Goal: Use online tool/utility: Utilize a website feature to perform a specific function

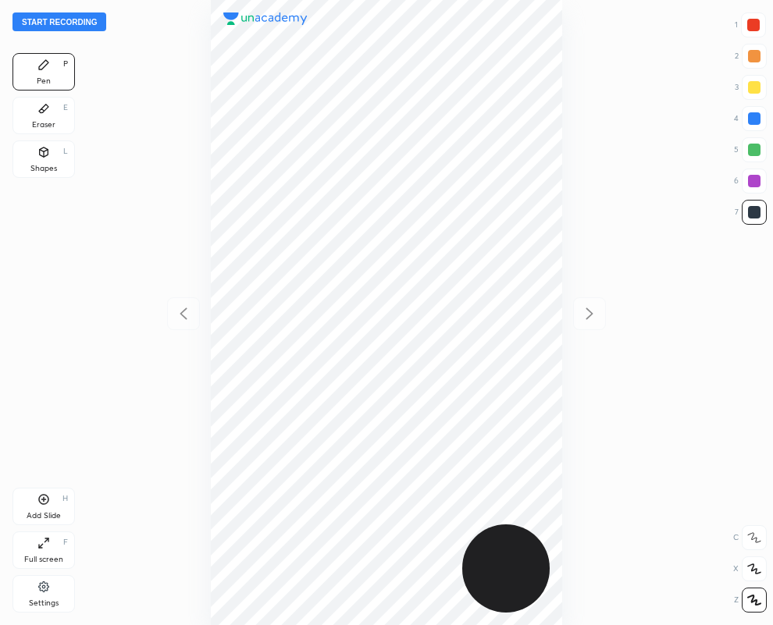
scroll to position [625, 523]
click at [749, 176] on div at bounding box center [754, 181] width 12 height 12
drag, startPoint x: 36, startPoint y: 154, endPoint x: 32, endPoint y: 176, distance: 22.2
click at [37, 153] on icon at bounding box center [43, 152] width 12 height 12
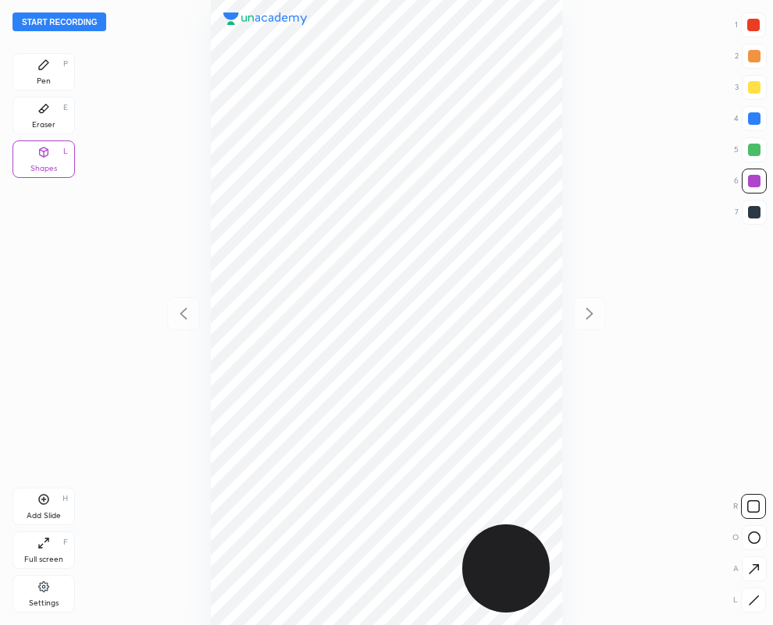
drag, startPoint x: 750, startPoint y: 603, endPoint x: 632, endPoint y: 549, distance: 129.9
click at [751, 603] on icon at bounding box center [754, 601] width 12 height 12
drag, startPoint x: 752, startPoint y: 211, endPoint x: 582, endPoint y: 172, distance: 173.8
click at [751, 211] on div at bounding box center [754, 212] width 12 height 12
click at [753, 117] on div at bounding box center [754, 118] width 12 height 12
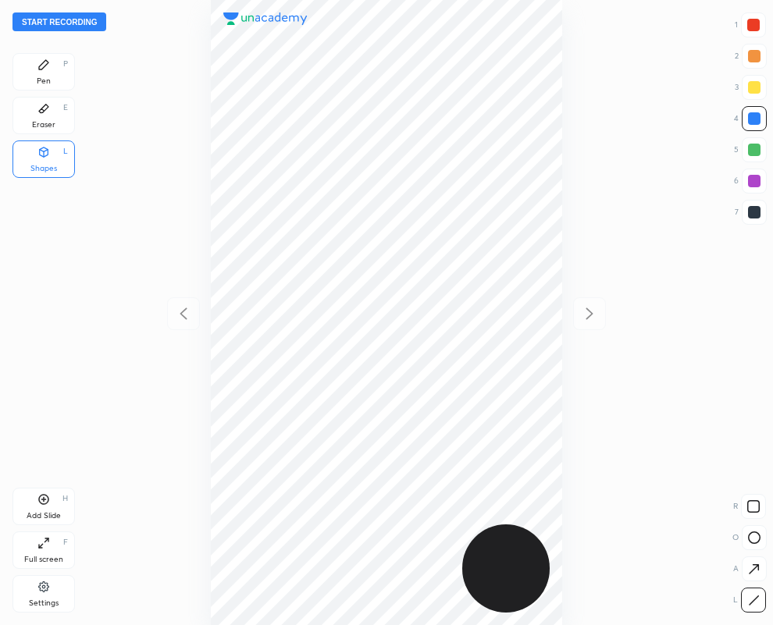
click at [752, 27] on div at bounding box center [753, 25] width 12 height 12
click at [48, 73] on div "Pen P" at bounding box center [43, 71] width 62 height 37
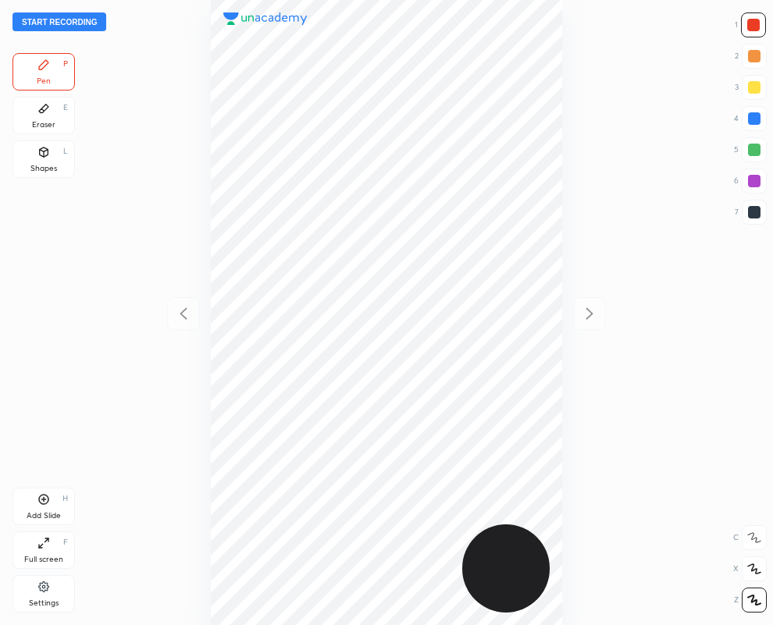
click at [47, 107] on icon at bounding box center [43, 109] width 9 height 9
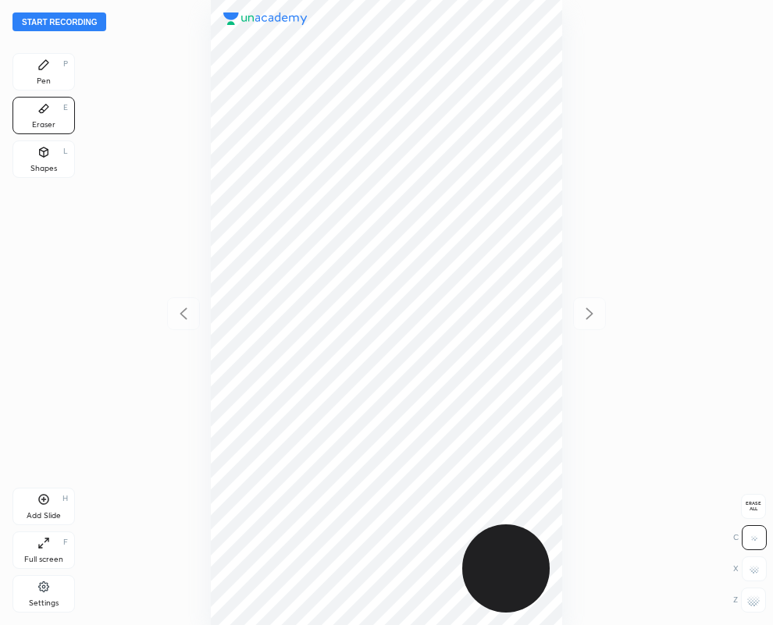
click at [47, 68] on icon at bounding box center [43, 65] width 12 height 12
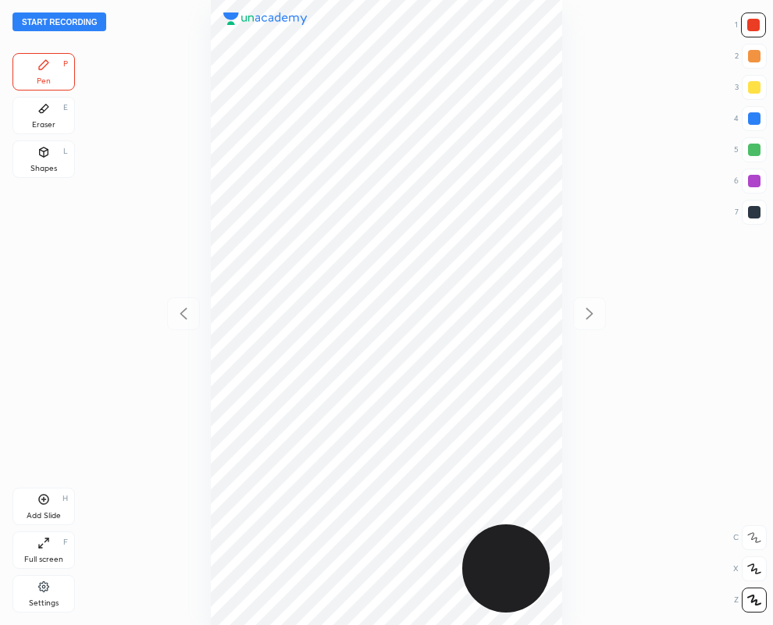
drag, startPoint x: 750, startPoint y: 209, endPoint x: 740, endPoint y: 215, distance: 11.9
click at [750, 215] on div at bounding box center [754, 212] width 12 height 12
drag, startPoint x: 756, startPoint y: 180, endPoint x: 627, endPoint y: 199, distance: 130.3
click at [754, 180] on div at bounding box center [754, 181] width 12 height 12
drag, startPoint x: 755, startPoint y: 119, endPoint x: 748, endPoint y: 125, distance: 8.9
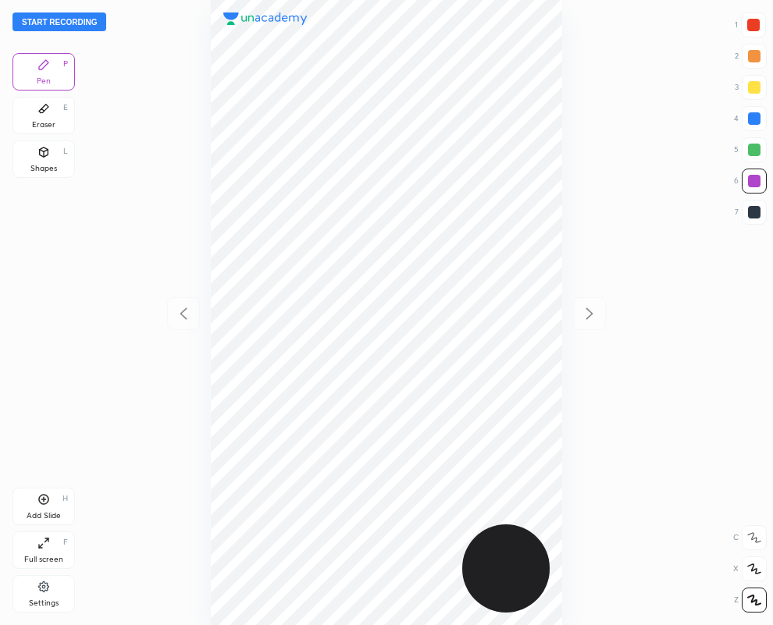
click at [755, 123] on div at bounding box center [754, 118] width 12 height 12
click at [752, 208] on div at bounding box center [754, 212] width 12 height 12
click at [756, 208] on div at bounding box center [754, 212] width 12 height 12
click at [759, 116] on div at bounding box center [754, 118] width 12 height 12
drag, startPoint x: 750, startPoint y: 176, endPoint x: 699, endPoint y: 183, distance: 51.2
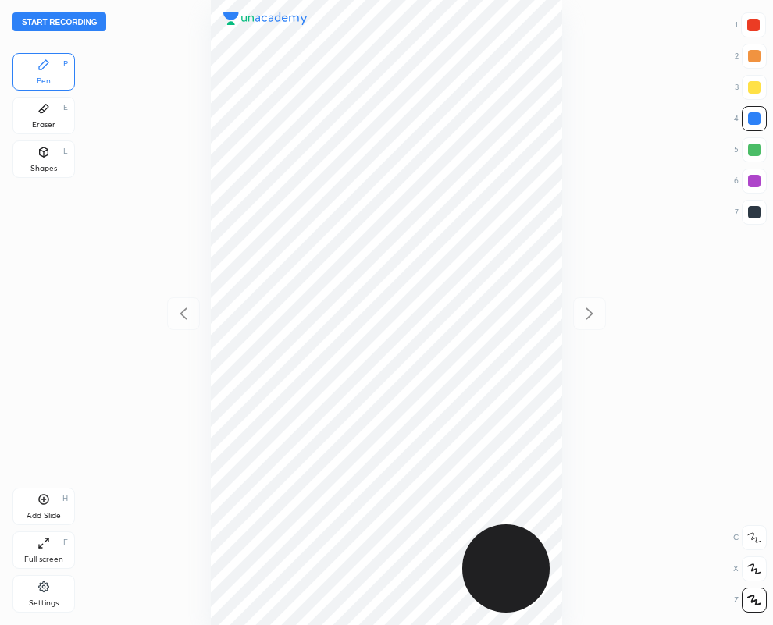
click at [750, 176] on div at bounding box center [754, 181] width 12 height 12
click at [39, 107] on icon at bounding box center [43, 108] width 12 height 12
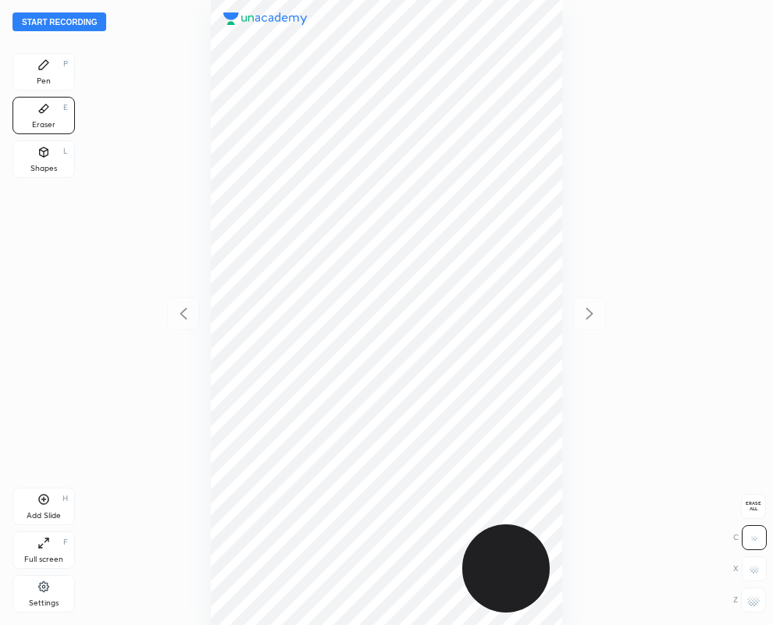
click at [51, 62] on div "Pen P" at bounding box center [43, 71] width 62 height 37
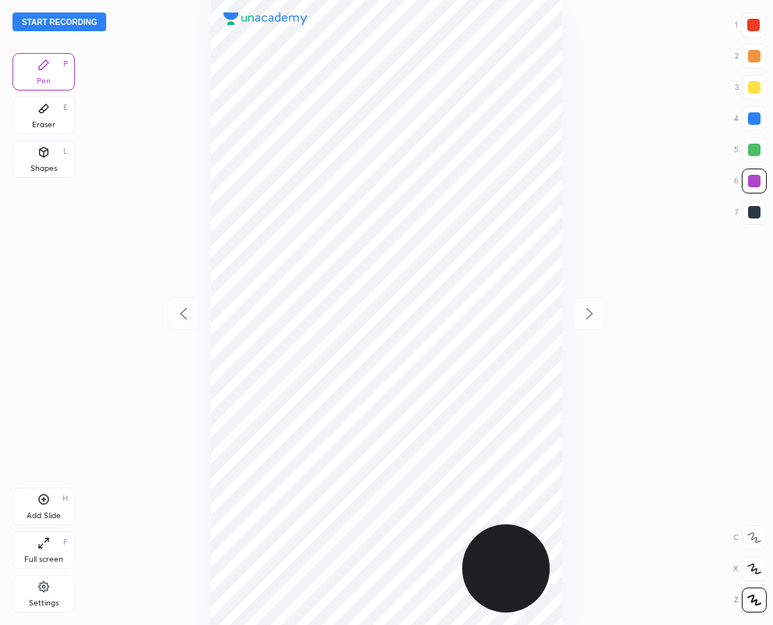
click at [755, 208] on div at bounding box center [754, 212] width 12 height 12
click at [754, 182] on div at bounding box center [754, 181] width 12 height 12
drag, startPoint x: 48, startPoint y: 121, endPoint x: 78, endPoint y: 211, distance: 94.8
click at [45, 121] on div "Eraser" at bounding box center [43, 125] width 23 height 8
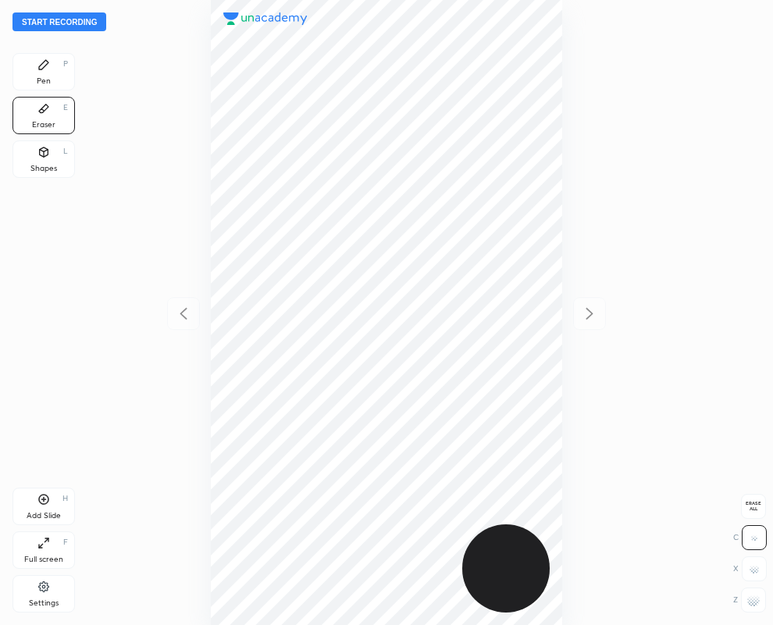
drag, startPoint x: 756, startPoint y: 599, endPoint x: 662, endPoint y: 567, distance: 99.0
click at [754, 598] on g at bounding box center [753, 600] width 12 height 12
click at [39, 66] on icon at bounding box center [43, 64] width 9 height 9
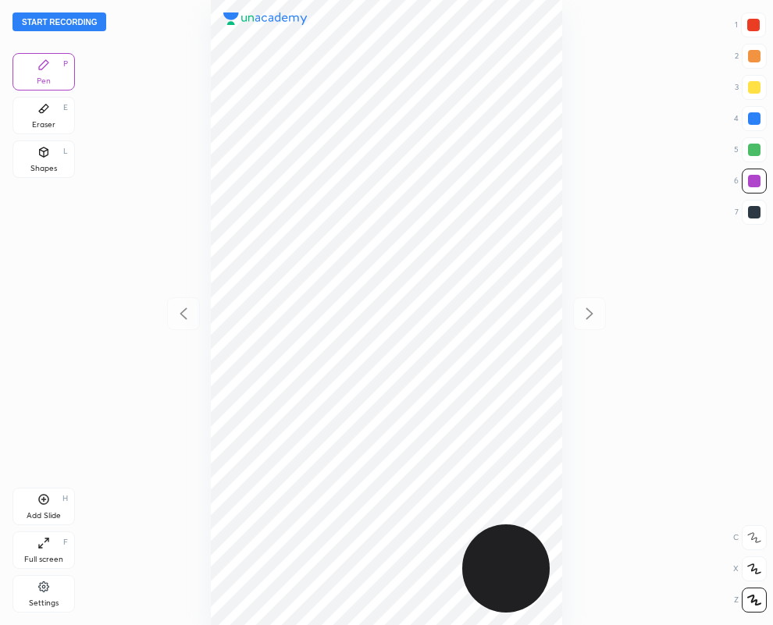
click at [46, 162] on div "Shapes L" at bounding box center [43, 158] width 62 height 37
click at [752, 599] on icon at bounding box center [754, 601] width 12 height 12
click at [748, 209] on div at bounding box center [754, 212] width 12 height 12
click at [754, 209] on div at bounding box center [754, 212] width 12 height 12
click at [41, 63] on icon at bounding box center [43, 65] width 12 height 12
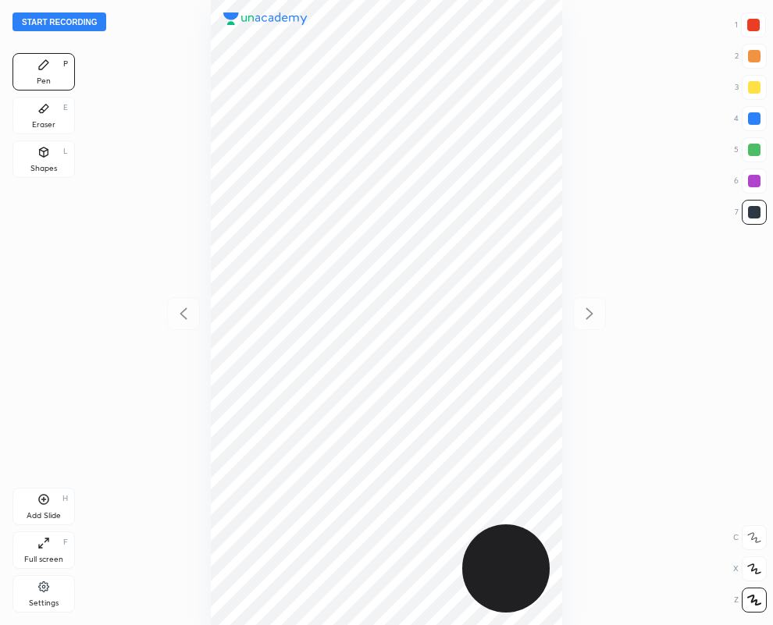
click at [745, 20] on div at bounding box center [753, 24] width 25 height 25
click at [47, 160] on div "Shapes L" at bounding box center [43, 158] width 62 height 37
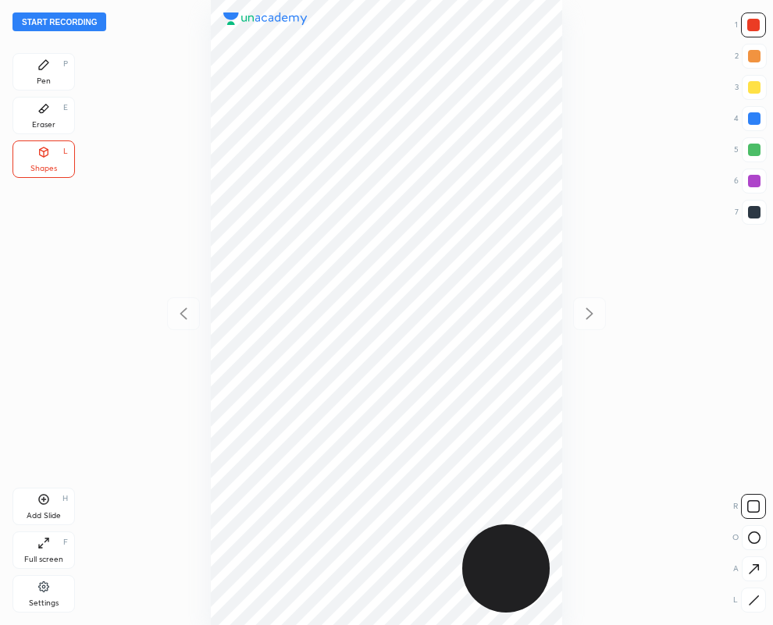
drag, startPoint x: 748, startPoint y: 599, endPoint x: 706, endPoint y: 617, distance: 45.5
click at [744, 599] on div at bounding box center [753, 600] width 25 height 25
click at [48, 77] on div "Pen" at bounding box center [44, 81] width 14 height 8
drag, startPoint x: 755, startPoint y: 208, endPoint x: 600, endPoint y: 268, distance: 165.5
click at [753, 209] on div at bounding box center [754, 212] width 12 height 12
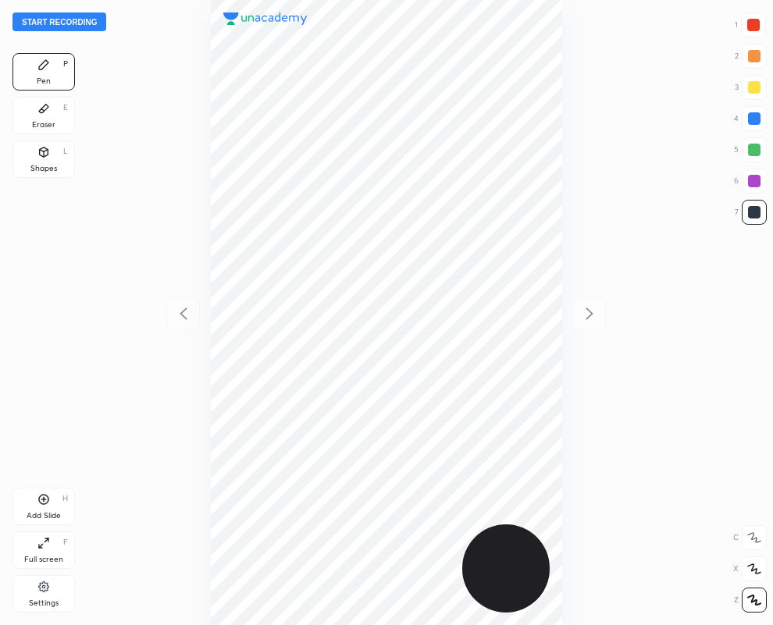
click at [44, 508] on div "Add Slide H" at bounding box center [43, 506] width 62 height 37
click at [186, 312] on icon at bounding box center [183, 313] width 19 height 19
click at [590, 309] on icon at bounding box center [589, 313] width 19 height 19
click at [179, 315] on icon at bounding box center [183, 313] width 19 height 19
click at [592, 315] on icon at bounding box center [589, 313] width 19 height 19
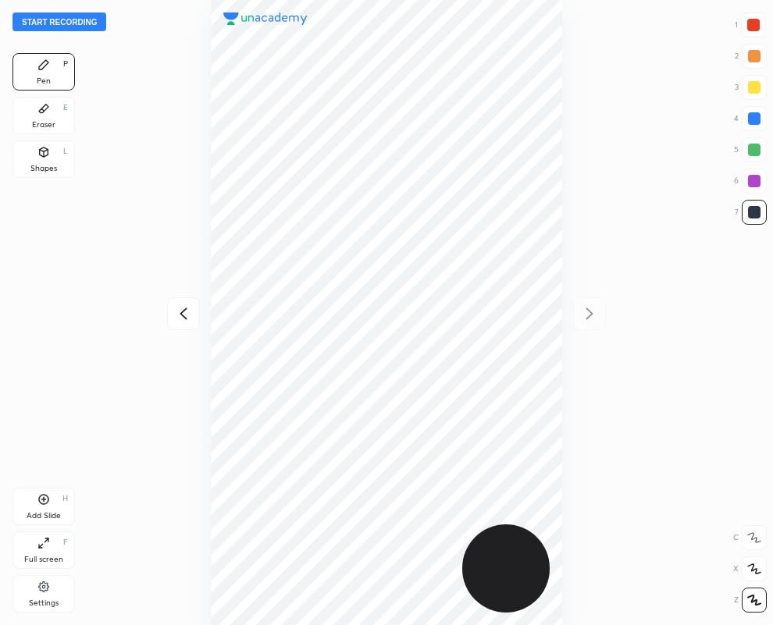
drag, startPoint x: 757, startPoint y: 119, endPoint x: 631, endPoint y: 192, distance: 145.5
click at [758, 119] on div at bounding box center [754, 118] width 12 height 12
drag, startPoint x: 750, startPoint y: 216, endPoint x: 697, endPoint y: 236, distance: 56.8
click at [750, 216] on div at bounding box center [754, 212] width 12 height 12
drag, startPoint x: 749, startPoint y: 24, endPoint x: 631, endPoint y: 76, distance: 129.3
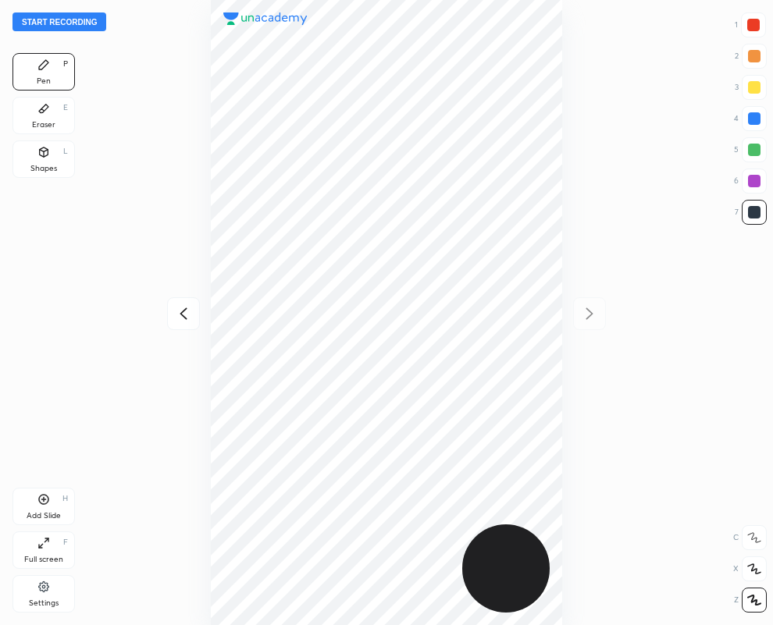
click at [751, 26] on div at bounding box center [753, 25] width 12 height 12
drag, startPoint x: 763, startPoint y: 209, endPoint x: 675, endPoint y: 230, distance: 89.9
click at [758, 208] on div at bounding box center [753, 212] width 25 height 25
drag, startPoint x: 752, startPoint y: 122, endPoint x: 729, endPoint y: 133, distance: 25.1
click at [752, 123] on div at bounding box center [754, 118] width 12 height 12
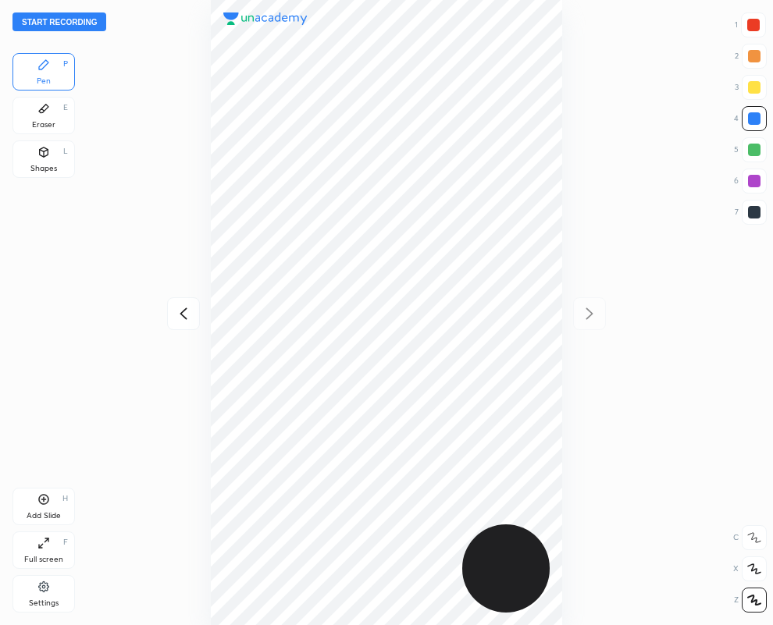
drag, startPoint x: 754, startPoint y: 30, endPoint x: 731, endPoint y: 35, distance: 24.0
click at [755, 30] on div at bounding box center [753, 25] width 12 height 12
drag, startPoint x: 757, startPoint y: 212, endPoint x: 749, endPoint y: 211, distance: 7.8
click at [756, 211] on div at bounding box center [754, 212] width 12 height 12
click at [184, 314] on icon at bounding box center [183, 313] width 19 height 19
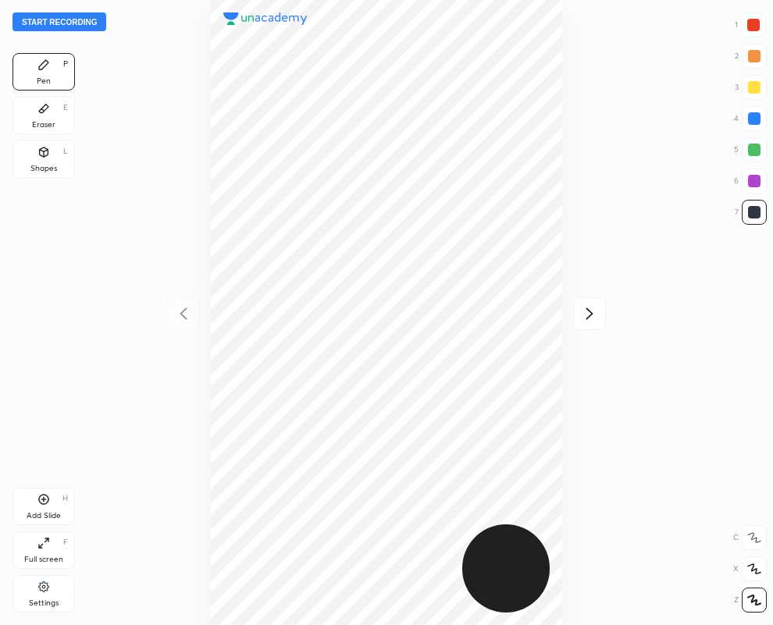
click at [592, 315] on icon at bounding box center [589, 313] width 19 height 19
click at [753, 29] on div at bounding box center [753, 25] width 12 height 12
drag, startPoint x: 756, startPoint y: 122, endPoint x: 726, endPoint y: 130, distance: 31.6
click at [755, 123] on div at bounding box center [754, 118] width 12 height 12
drag, startPoint x: 760, startPoint y: 25, endPoint x: 714, endPoint y: 52, distance: 53.5
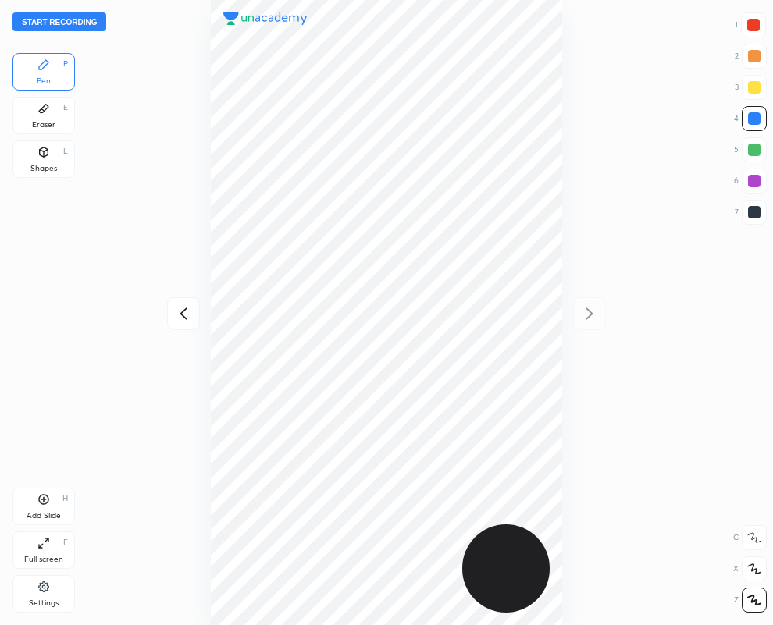
click at [762, 26] on div at bounding box center [753, 24] width 25 height 25
drag, startPoint x: 749, startPoint y: 117, endPoint x: 653, endPoint y: 168, distance: 108.6
click at [750, 119] on div at bounding box center [754, 118] width 12 height 12
click at [184, 315] on icon at bounding box center [183, 313] width 19 height 19
click at [757, 184] on div at bounding box center [754, 181] width 12 height 12
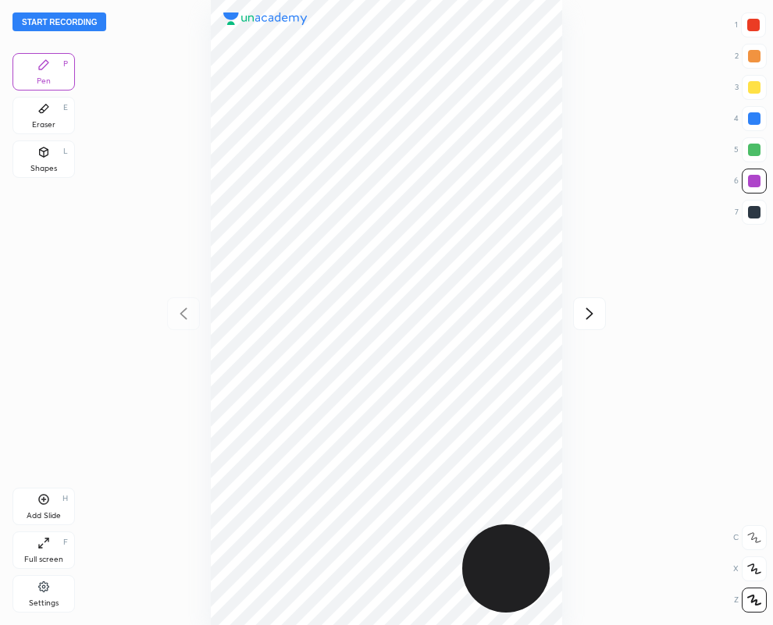
click at [48, 20] on button "Start recording" at bounding box center [59, 21] width 94 height 19
click at [585, 313] on icon at bounding box center [589, 313] width 19 height 19
click at [180, 316] on icon at bounding box center [183, 313] width 19 height 19
click at [590, 312] on icon at bounding box center [589, 314] width 7 height 12
click at [180, 312] on icon at bounding box center [183, 313] width 19 height 19
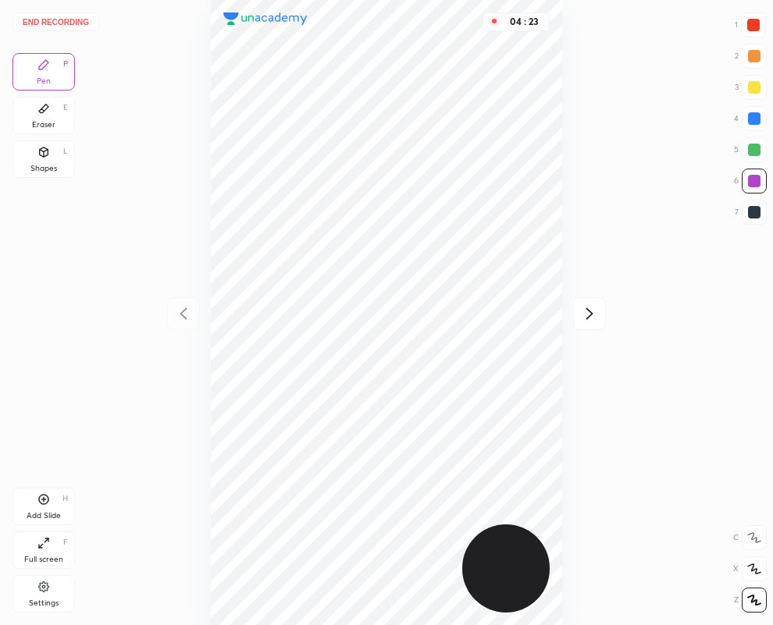
click at [586, 325] on div at bounding box center [589, 313] width 33 height 33
click at [182, 316] on icon at bounding box center [183, 314] width 7 height 12
click at [589, 316] on icon at bounding box center [589, 314] width 7 height 12
click at [55, 16] on button "End recording" at bounding box center [55, 21] width 87 height 19
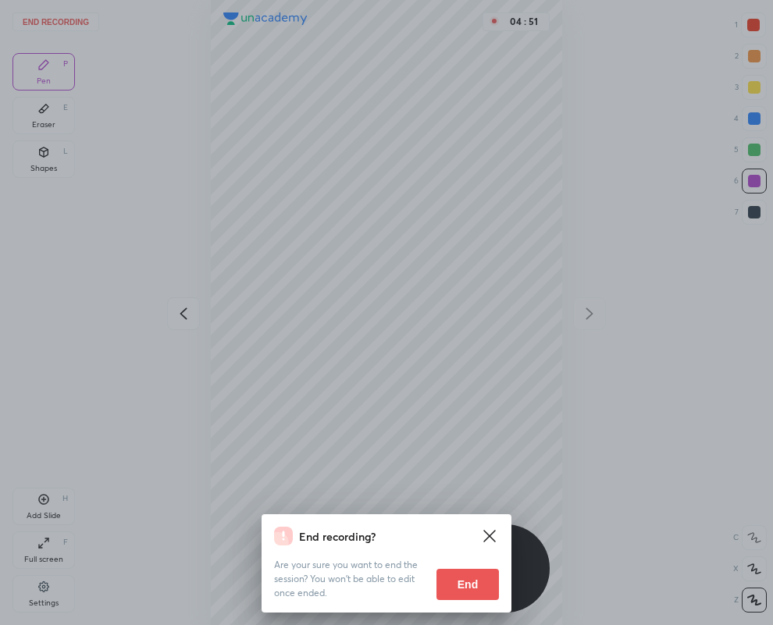
drag, startPoint x: 459, startPoint y: 579, endPoint x: 455, endPoint y: 570, distance: 10.1
click at [457, 571] on button "End" at bounding box center [467, 584] width 62 height 31
